Goal: Information Seeking & Learning: Learn about a topic

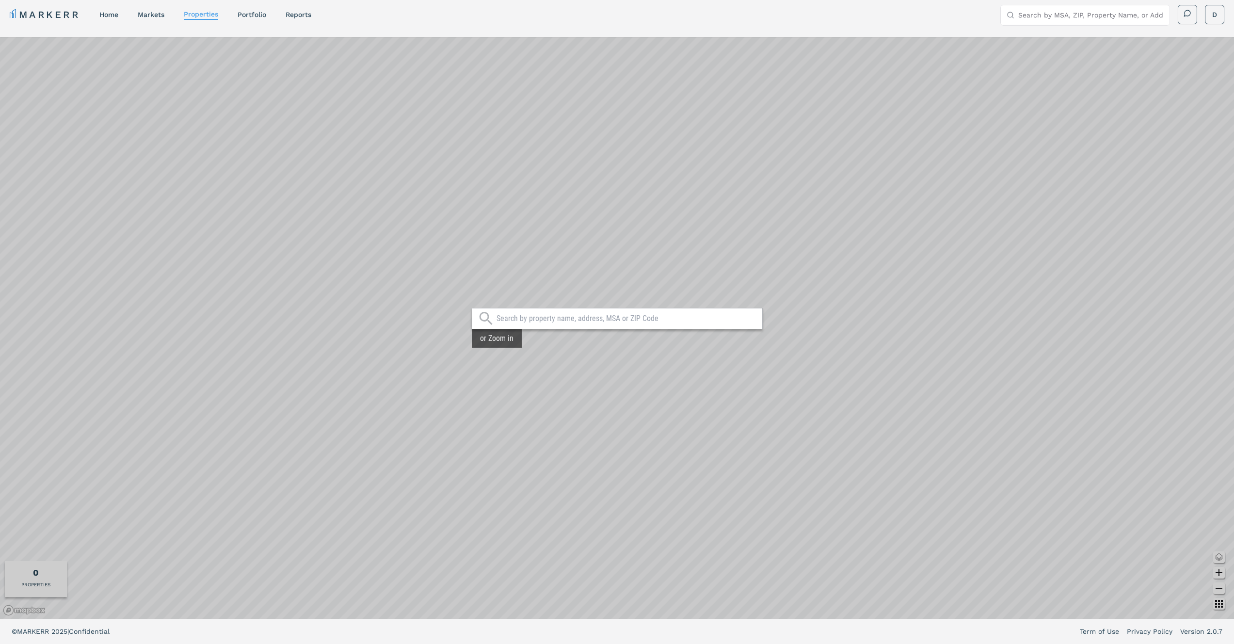
scroll to position [6, 0]
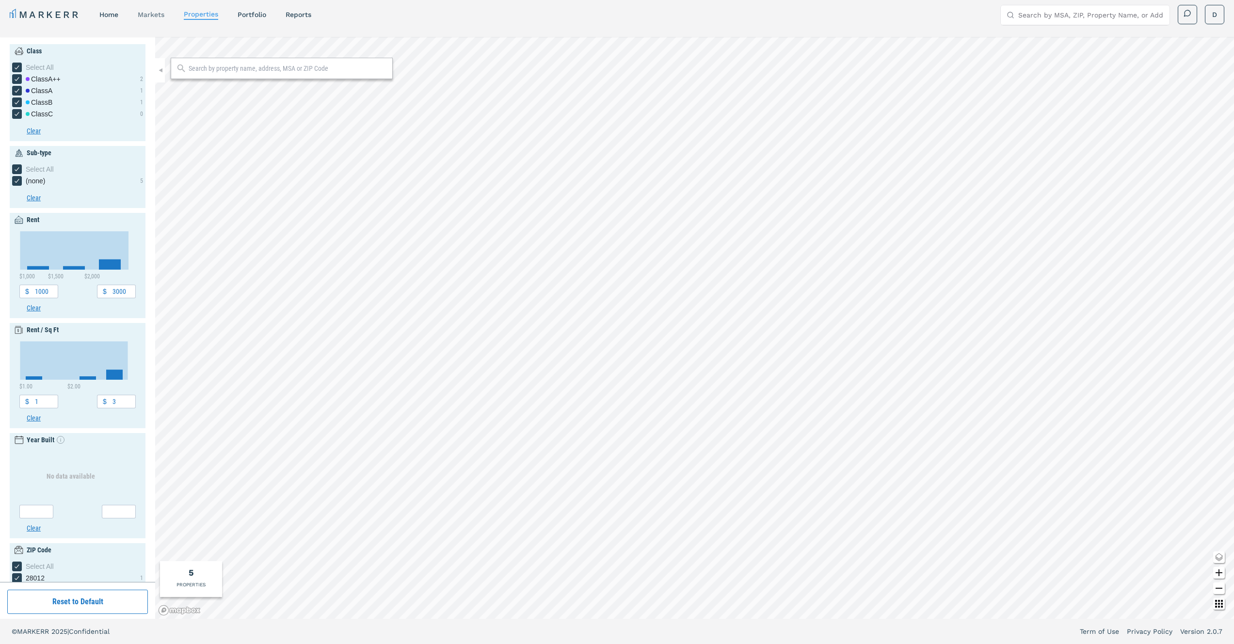
click at [148, 17] on link "markets" at bounding box center [151, 15] width 27 height 8
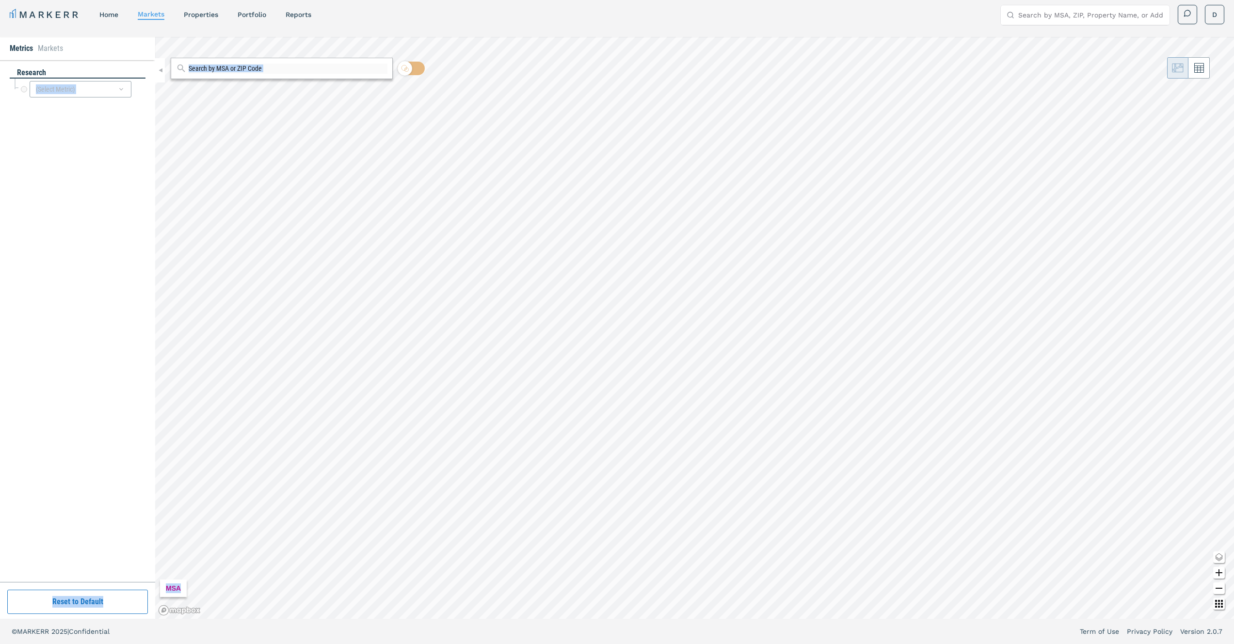
drag, startPoint x: 60, startPoint y: 616, endPoint x: 84, endPoint y: 591, distance: 35.0
click at [72, 601] on div "Metrics Markets research (Select Metric) Reset to Default" at bounding box center [77, 328] width 155 height 582
click at [89, 593] on button "Reset to Default" at bounding box center [77, 602] width 141 height 24
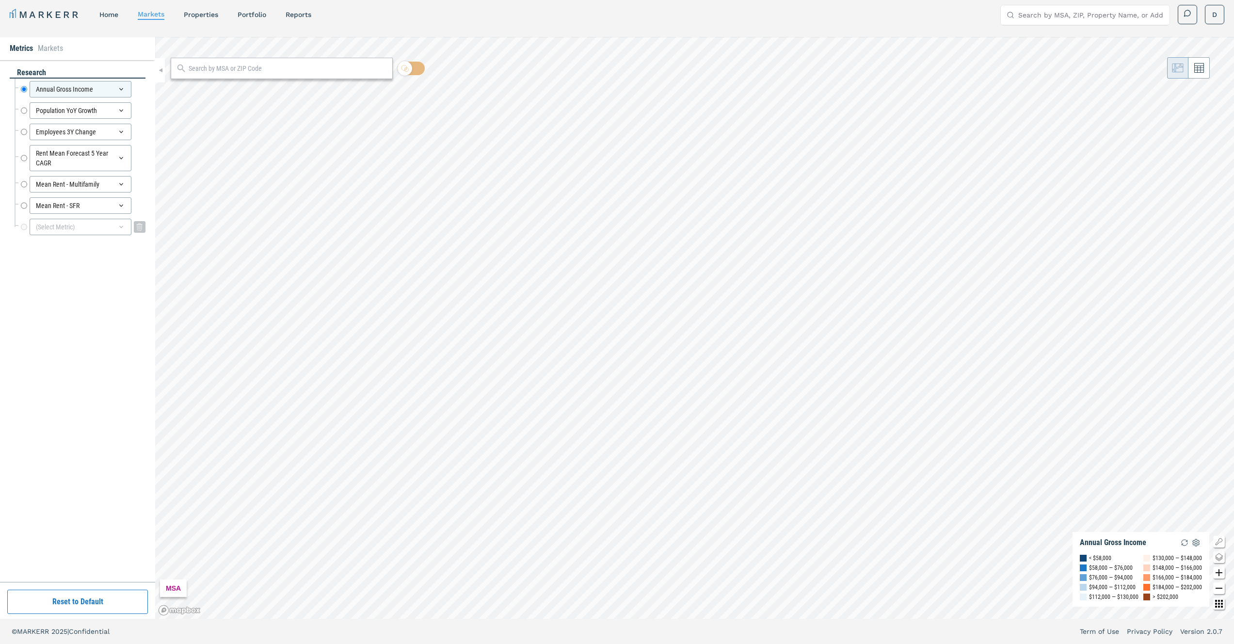
click at [73, 230] on div "(Select Metric)" at bounding box center [81, 227] width 102 height 16
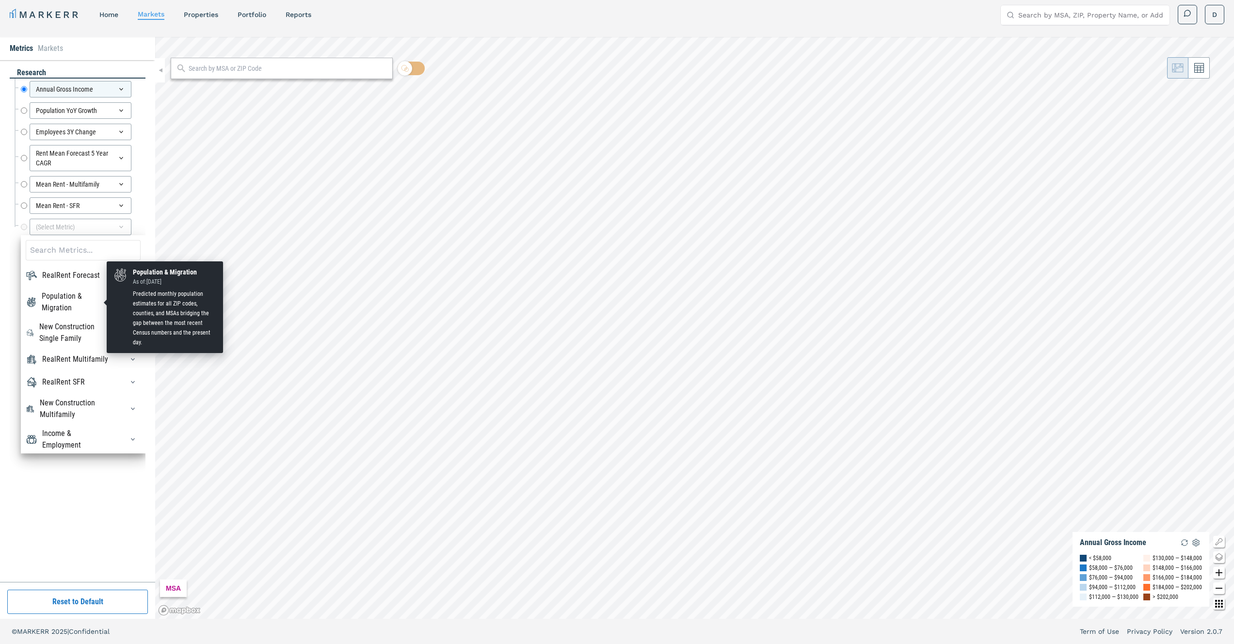
click at [87, 308] on div "Population & Migration" at bounding box center [77, 301] width 70 height 23
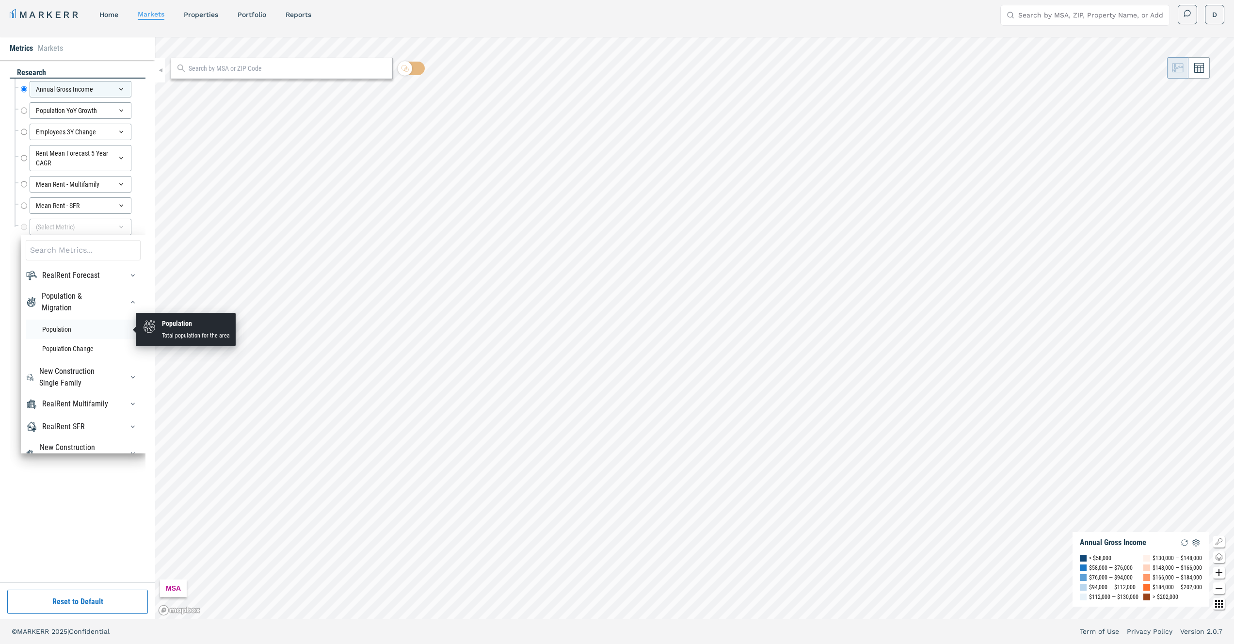
click at [83, 334] on li "Population" at bounding box center [83, 329] width 115 height 19
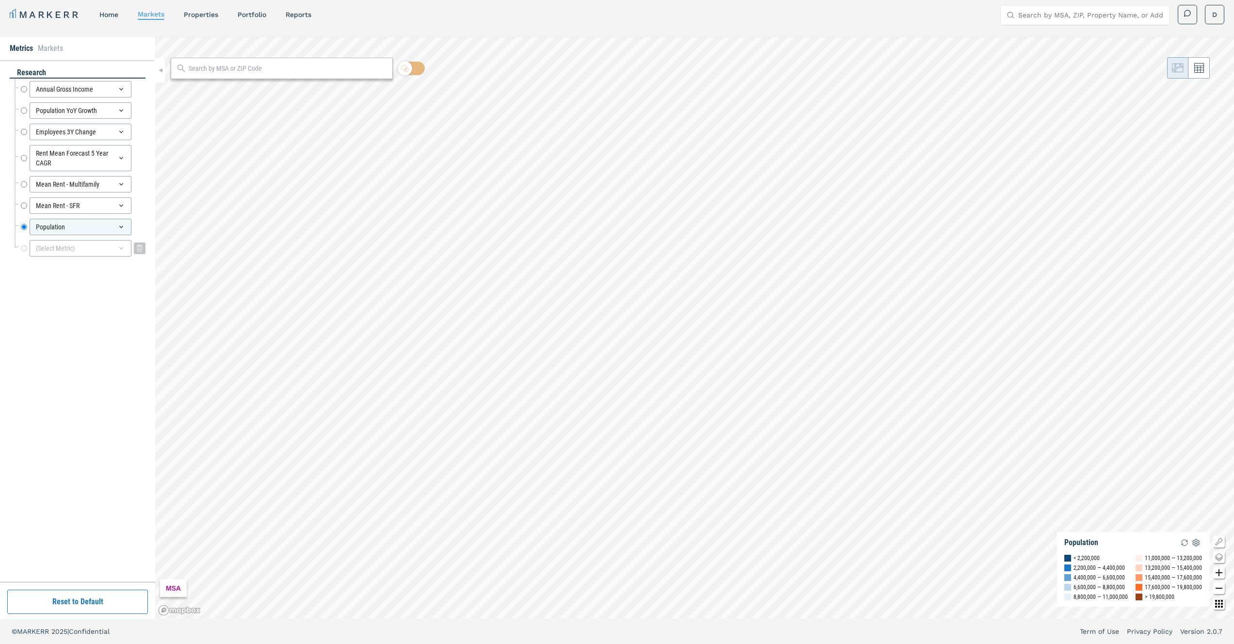
click at [61, 248] on div "(Select Metric)" at bounding box center [81, 248] width 102 height 16
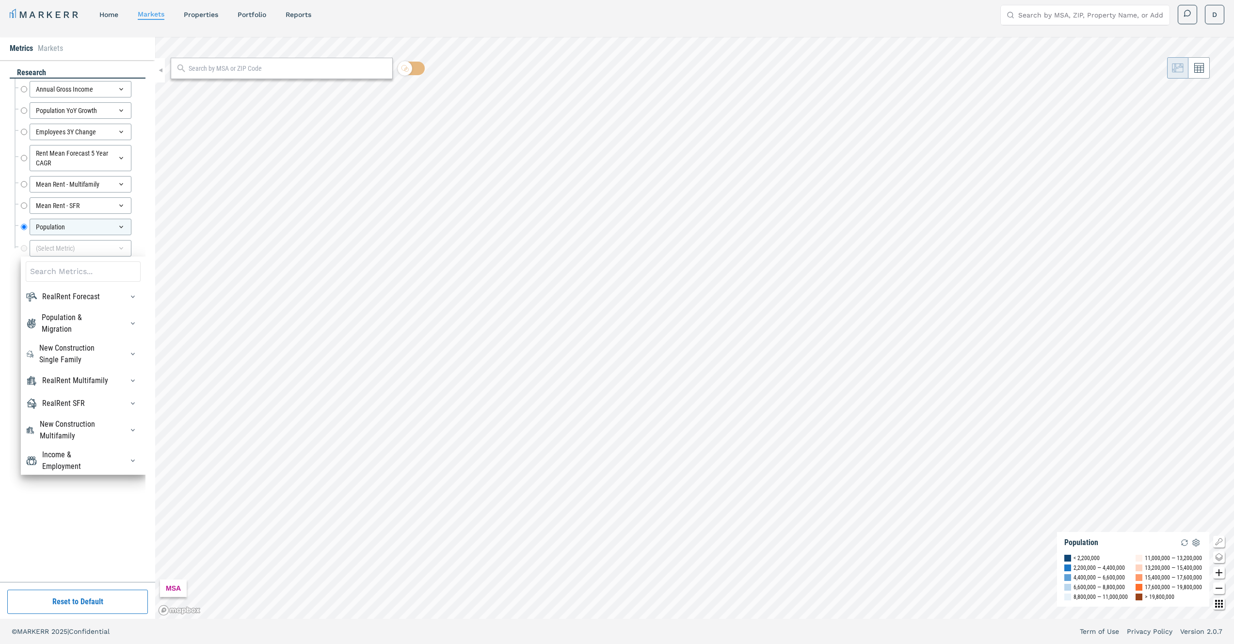
click at [63, 272] on input at bounding box center [83, 271] width 115 height 20
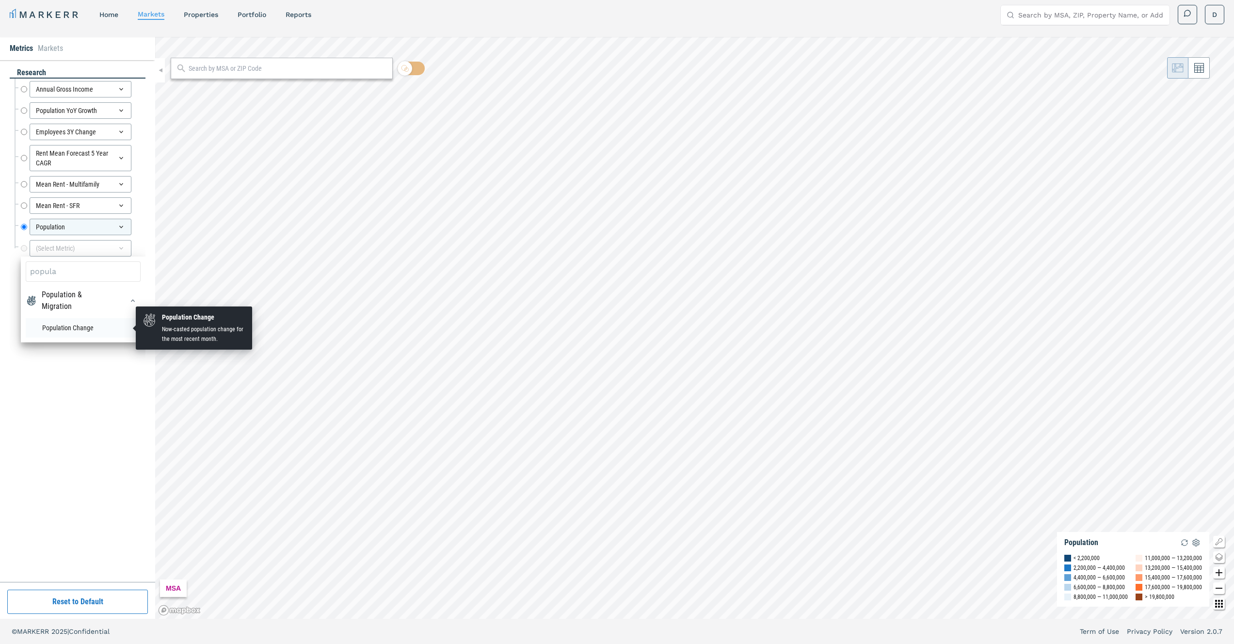
type input "popula"
click at [90, 333] on li "Population Change" at bounding box center [83, 327] width 115 height 19
